Goal: Find specific page/section

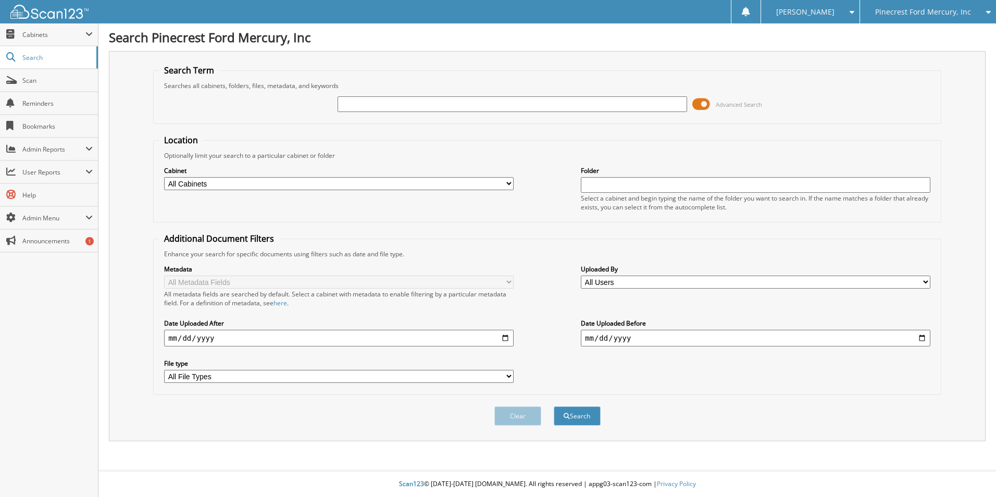
click at [368, 102] on input "text" at bounding box center [511, 104] width 349 height 16
type input "p"
type input "[PERSON_NAME]"
click at [554, 406] on button "Search" at bounding box center [577, 415] width 47 height 19
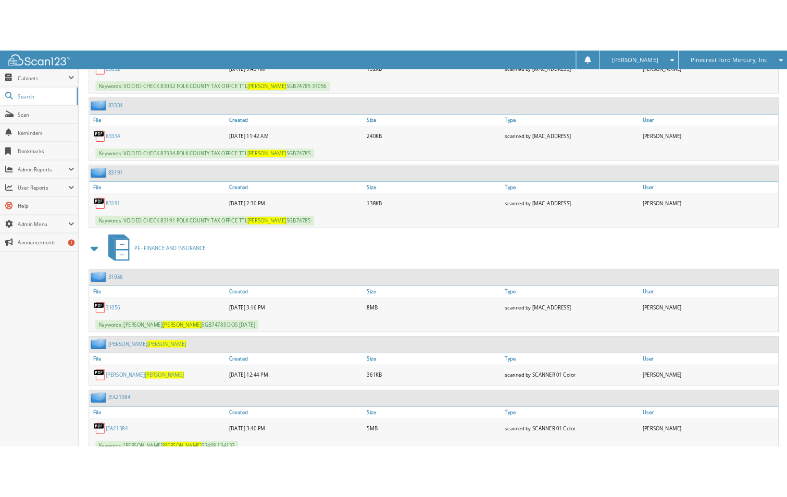
scroll to position [573, 0]
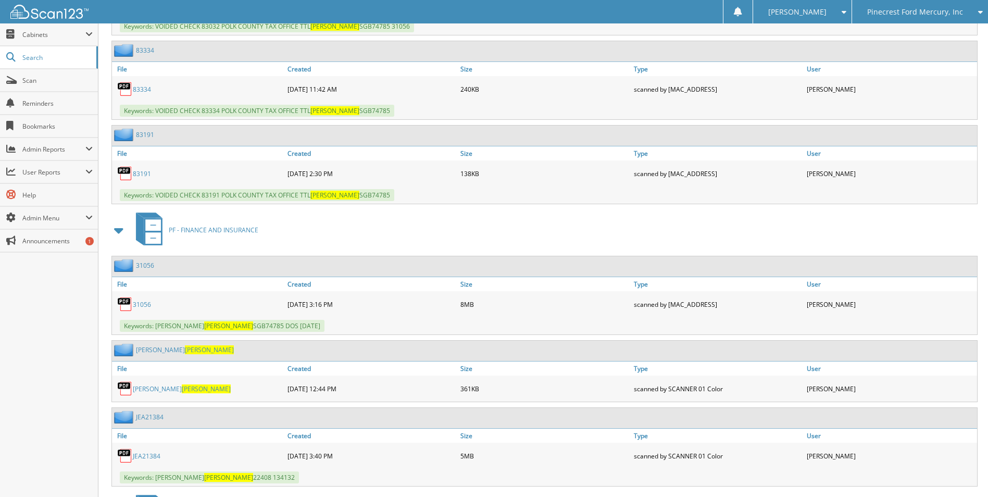
click at [142, 305] on link "31056" at bounding box center [142, 304] width 18 height 9
